Goal: Information Seeking & Learning: Learn about a topic

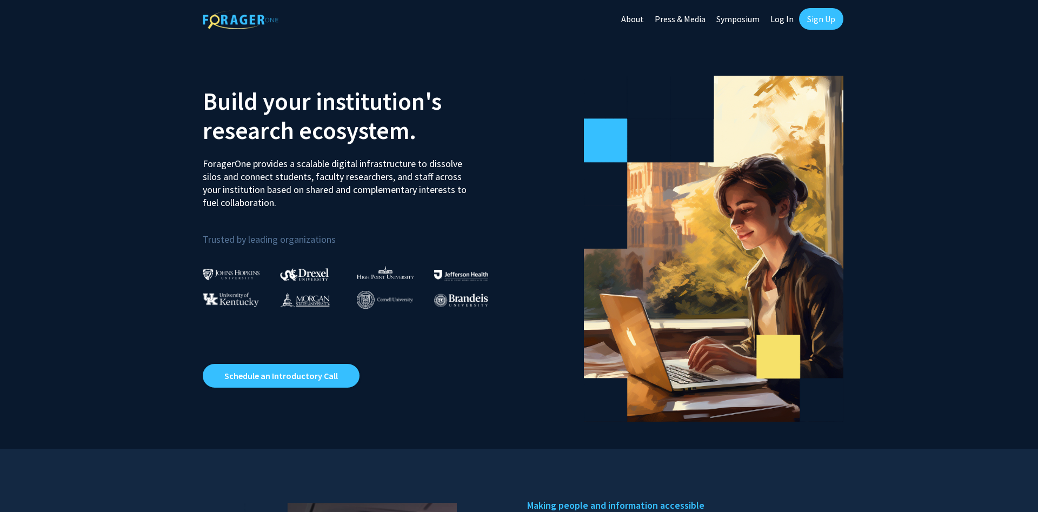
click at [625, 17] on link "About" at bounding box center [632, 19] width 34 height 38
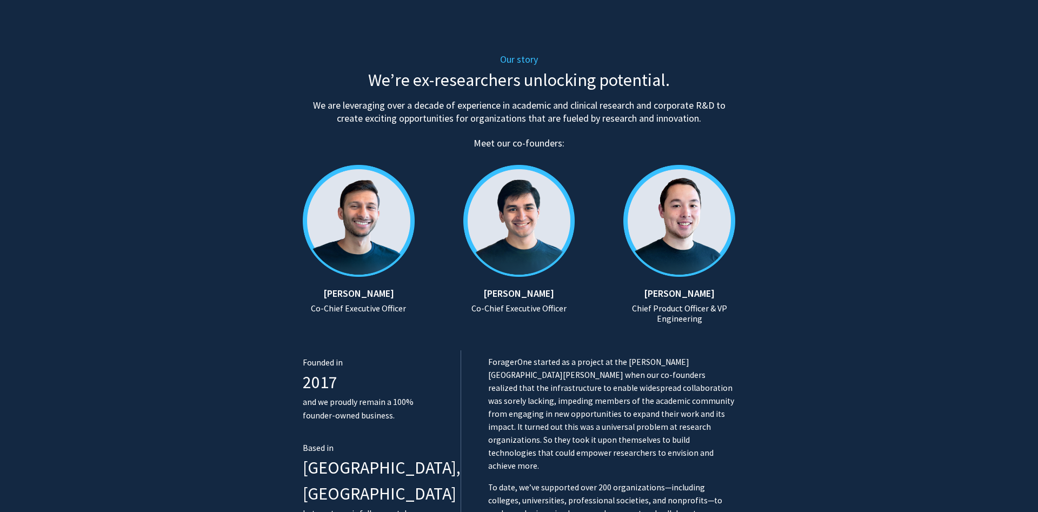
scroll to position [469, 0]
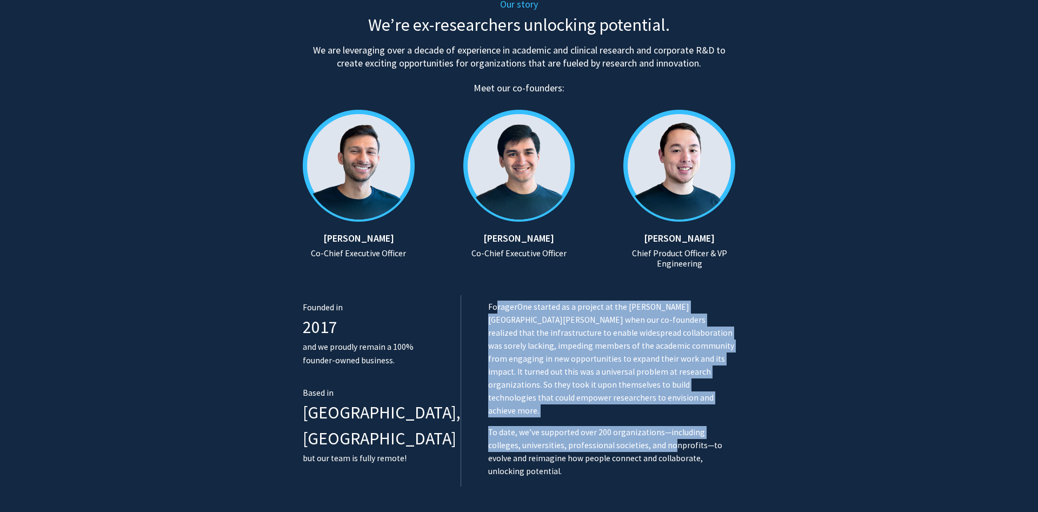
drag, startPoint x: 612, startPoint y: 420, endPoint x: 473, endPoint y: 303, distance: 181.4
click at [473, 304] on div "ForagerOne started as a project at the Johns Hopkins University when our co-fou…" at bounding box center [598, 390] width 274 height 191
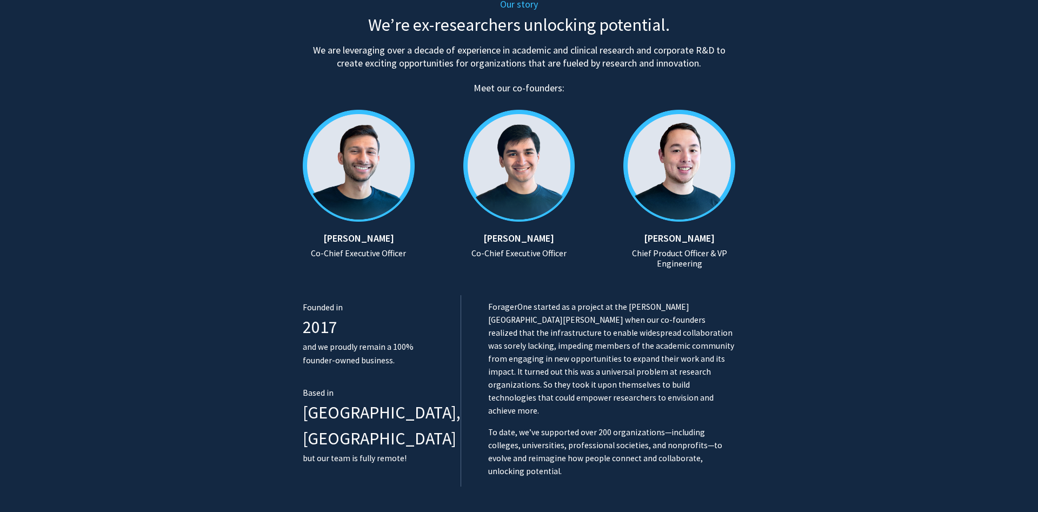
drag, startPoint x: 472, startPoint y: 302, endPoint x: 465, endPoint y: 294, distance: 11.1
click at [488, 302] on p "ForagerOne started as a project at the Johns Hopkins University when our co-fou…" at bounding box center [611, 358] width 247 height 117
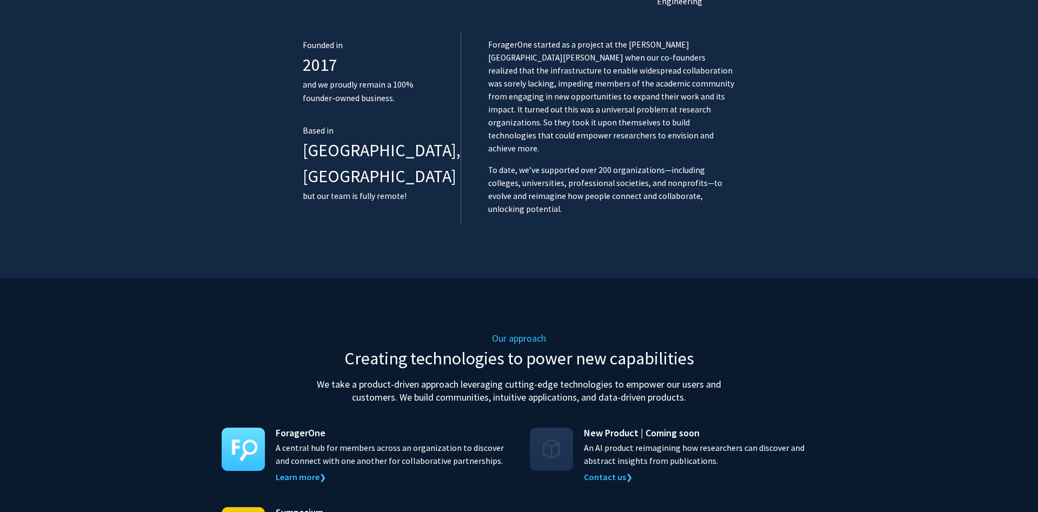
scroll to position [841, 0]
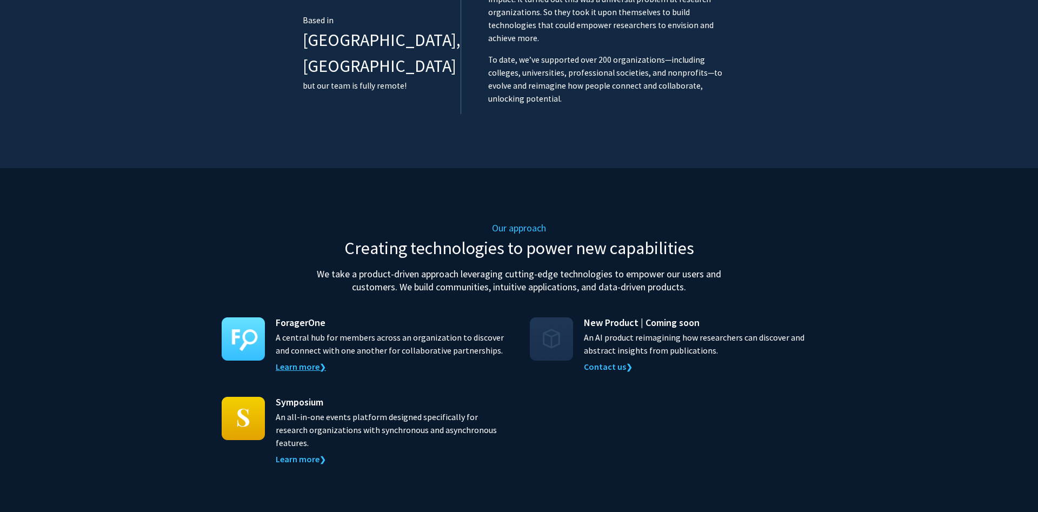
click at [290, 361] on link "Learn more ❯" at bounding box center [301, 366] width 50 height 11
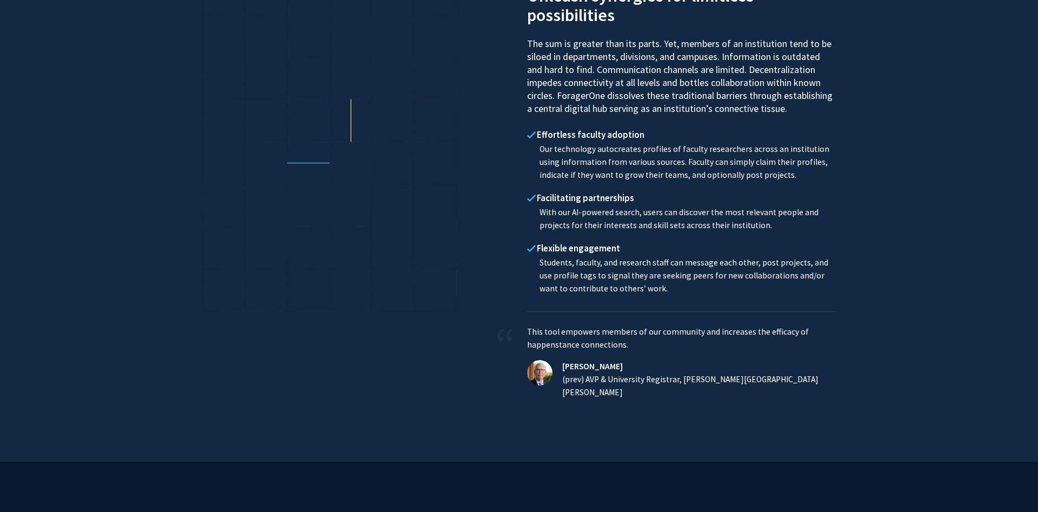
scroll to position [861, 0]
